Goal: Navigation & Orientation: Find specific page/section

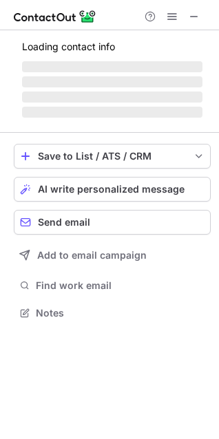
scroll to position [303, 219]
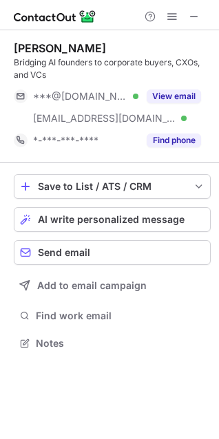
scroll to position [333, 219]
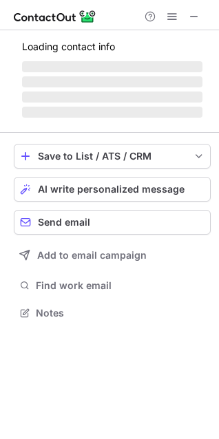
scroll to position [333, 219]
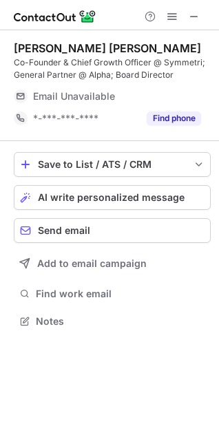
scroll to position [303, 219]
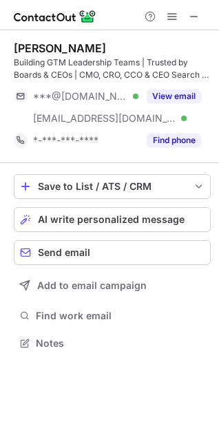
scroll to position [333, 219]
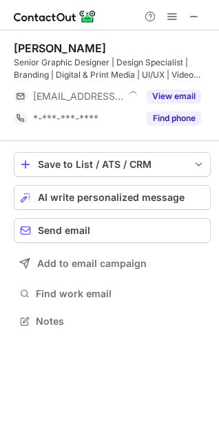
scroll to position [311, 219]
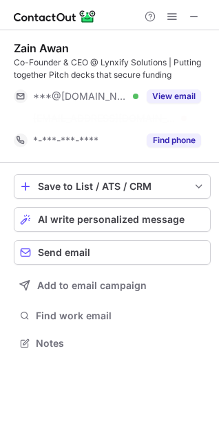
scroll to position [311, 219]
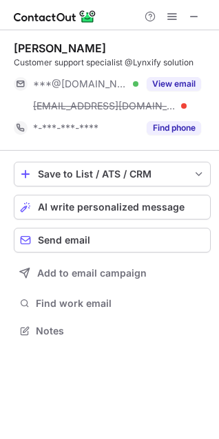
scroll to position [321, 219]
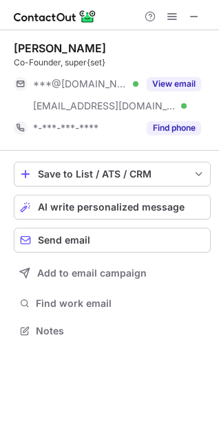
scroll to position [321, 219]
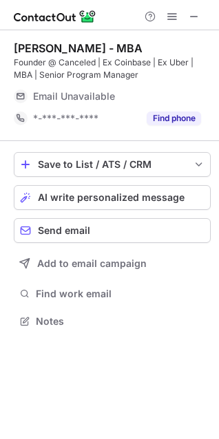
scroll to position [303, 219]
